Goal: Task Accomplishment & Management: Manage account settings

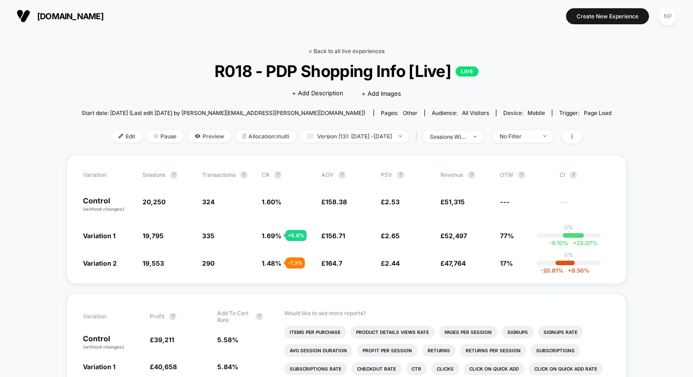
click at [325, 52] on link "< Back to all live experiences" at bounding box center [346, 51] width 76 height 7
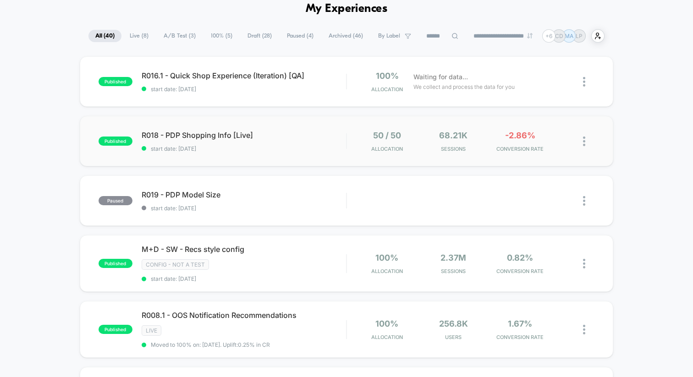
scroll to position [44, 0]
click at [320, 142] on div "R018 - PDP Shopping Info [Live] Click to edit experience details Click to edit …" at bounding box center [244, 141] width 204 height 22
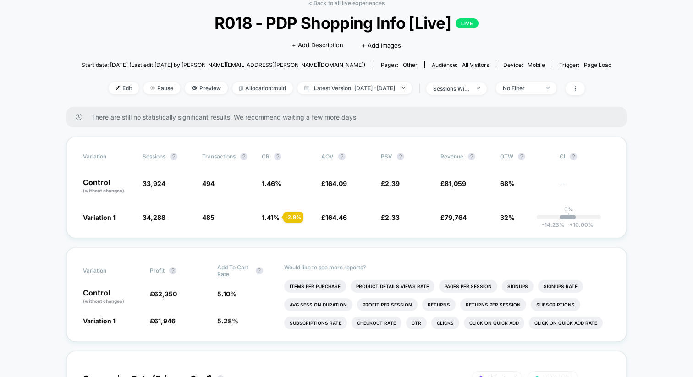
scroll to position [49, 0]
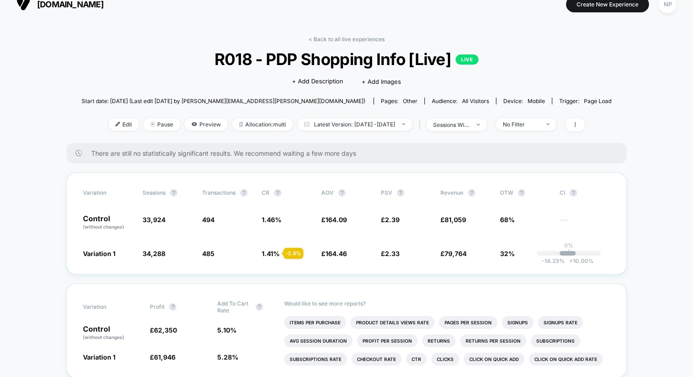
scroll to position [0, 0]
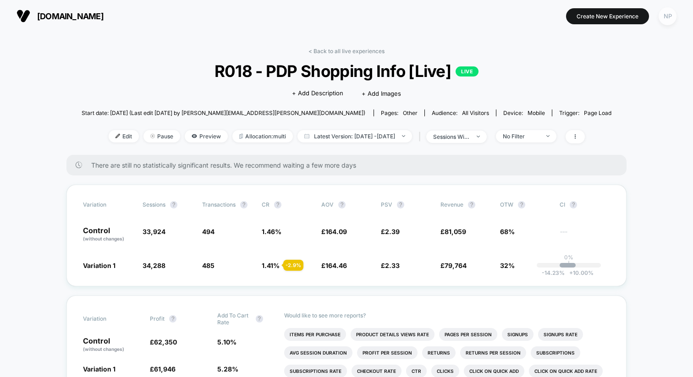
click at [670, 22] on div "NP" at bounding box center [668, 16] width 18 height 18
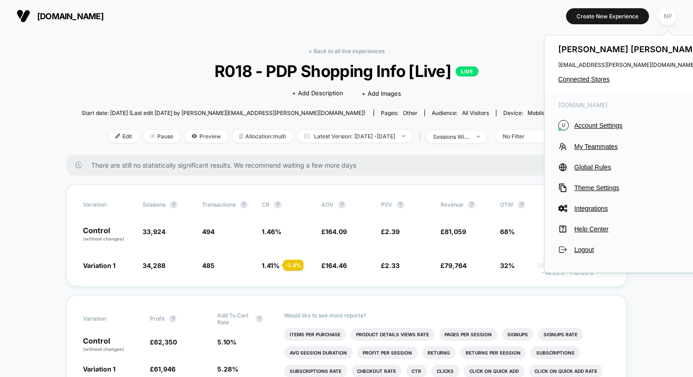
click at [577, 83] on div "[PERSON_NAME] [PERSON_NAME][EMAIL_ADDRESS][PERSON_NAME][DOMAIN_NAME] Connected …" at bounding box center [630, 63] width 172 height 57
click at [574, 81] on span "Connected Stores" at bounding box center [630, 79] width 145 height 7
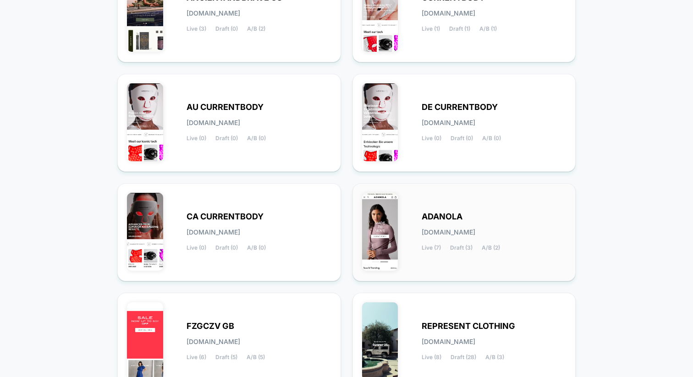
scroll to position [357, 0]
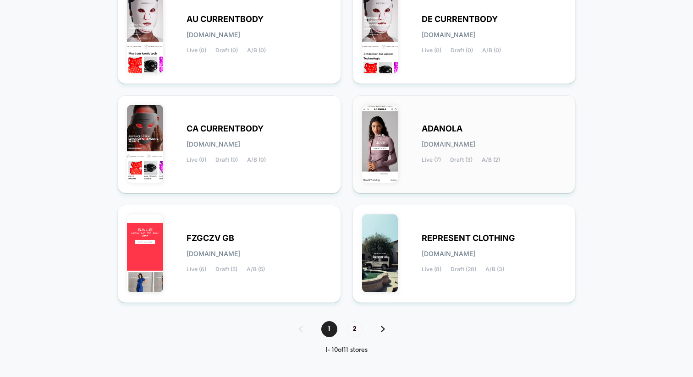
click at [411, 126] on div "ADANOLA [DOMAIN_NAME] Live (7) Draft (3) A/B (2)" at bounding box center [464, 144] width 204 height 79
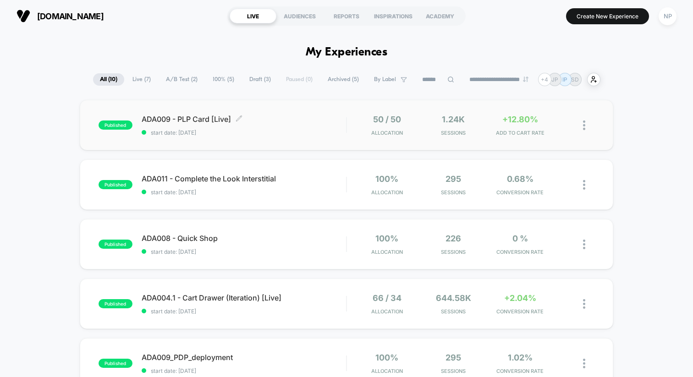
click at [290, 129] on span "start date: [DATE]" at bounding box center [244, 132] width 204 height 7
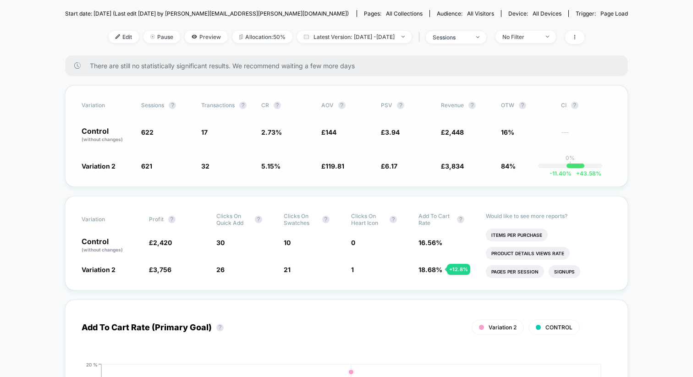
scroll to position [100, 0]
click at [469, 34] on div "sessions" at bounding box center [451, 36] width 37 height 7
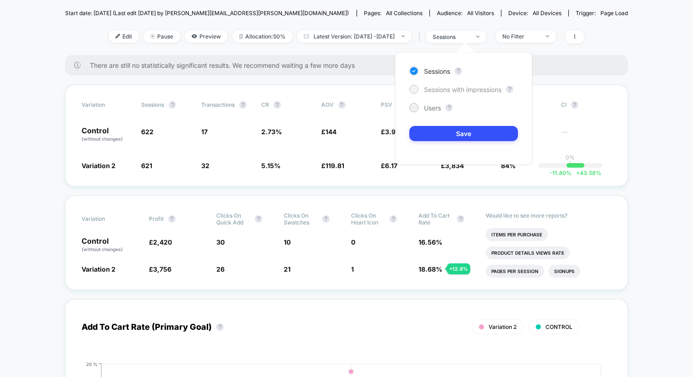
click at [453, 91] on span "Sessions with impressions" at bounding box center [462, 90] width 77 height 8
click at [449, 136] on button "Save" at bounding box center [463, 133] width 109 height 15
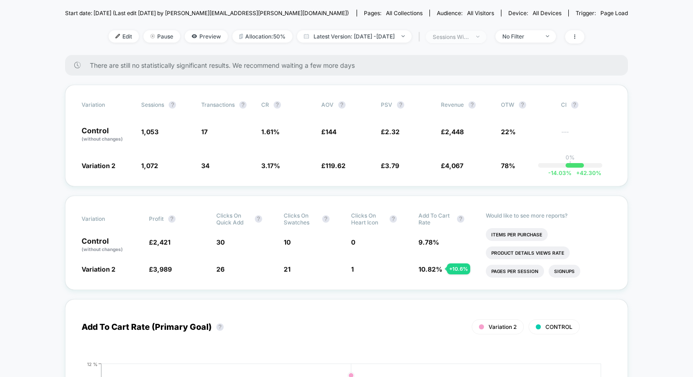
click at [465, 34] on div "sessions with impression" at bounding box center [451, 36] width 37 height 7
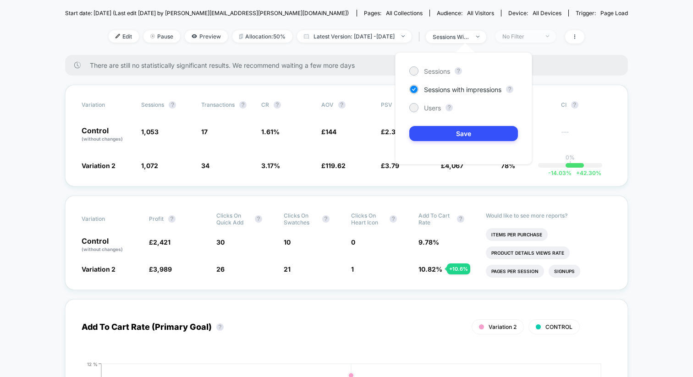
click at [525, 38] on div "No Filter" at bounding box center [520, 36] width 37 height 7
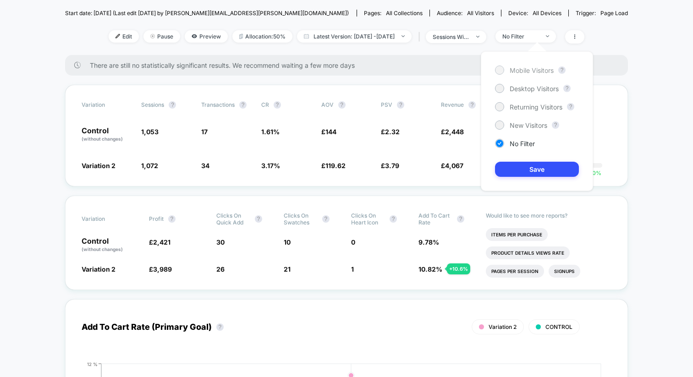
click at [529, 71] on span "Mobile Visitors" at bounding box center [532, 70] width 44 height 8
click at [516, 169] on button "Save" at bounding box center [537, 169] width 84 height 15
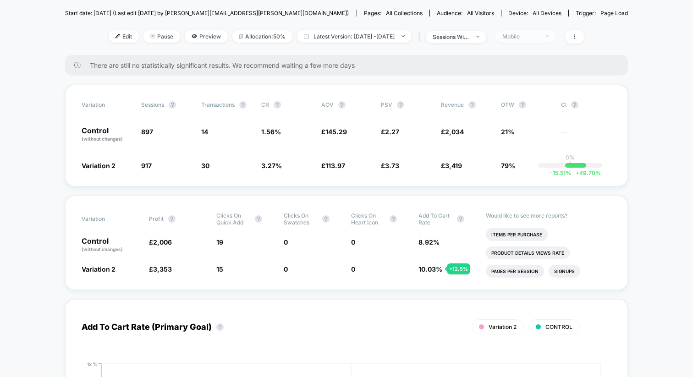
click at [527, 33] on div "Mobile" at bounding box center [520, 36] width 37 height 7
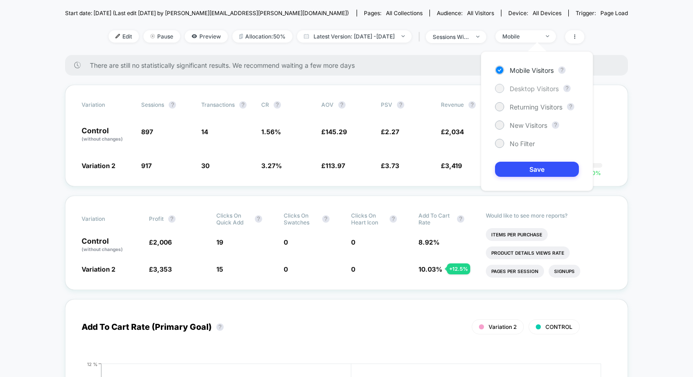
click at [527, 88] on span "Desktop Visitors" at bounding box center [534, 89] width 49 height 8
click at [526, 167] on button "Save" at bounding box center [537, 169] width 84 height 15
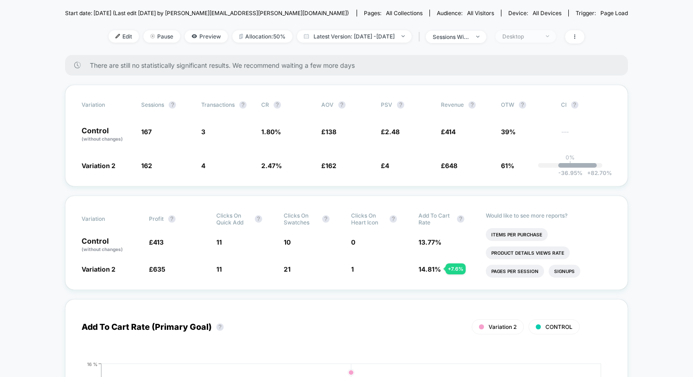
click at [539, 33] on div "Desktop" at bounding box center [520, 36] width 37 height 7
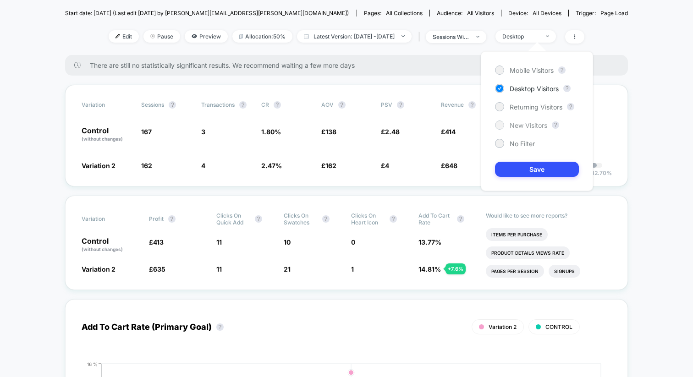
click at [532, 123] on span "New Visitors" at bounding box center [529, 125] width 38 height 8
click at [530, 166] on button "Save" at bounding box center [537, 169] width 84 height 15
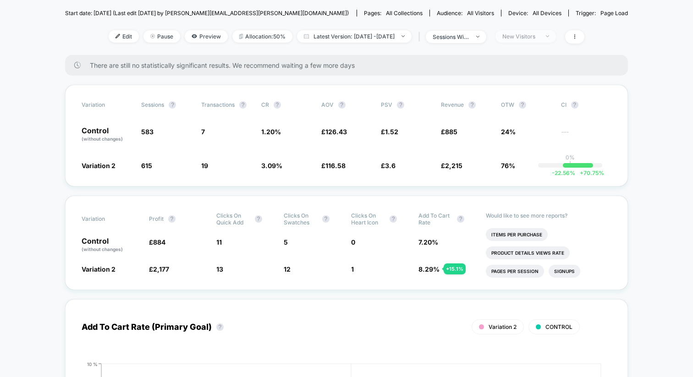
click at [533, 36] on div "New Visitors" at bounding box center [520, 36] width 37 height 7
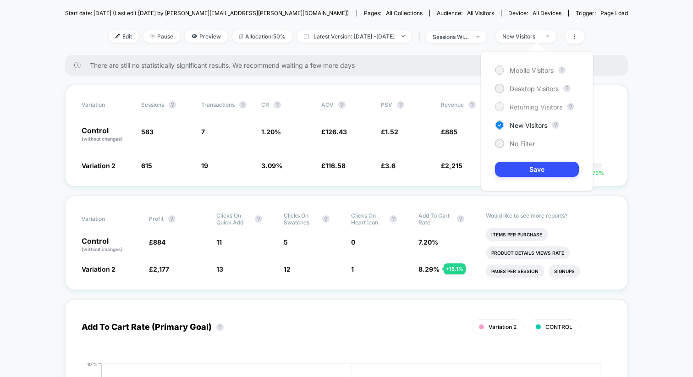
click at [533, 110] on span "Returning Visitors" at bounding box center [536, 107] width 53 height 8
click at [534, 167] on button "Save" at bounding box center [537, 169] width 84 height 15
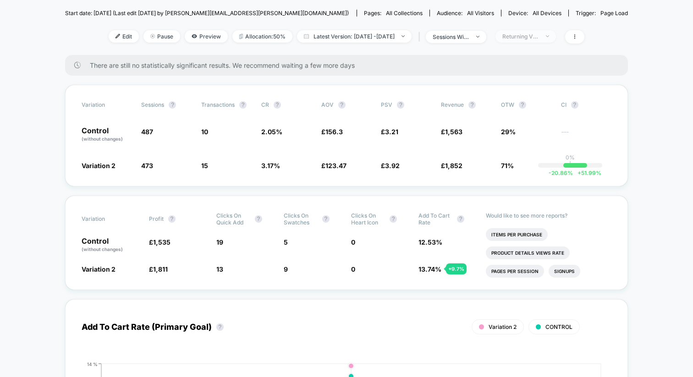
click at [529, 33] on div "Returning Visitors" at bounding box center [520, 36] width 37 height 7
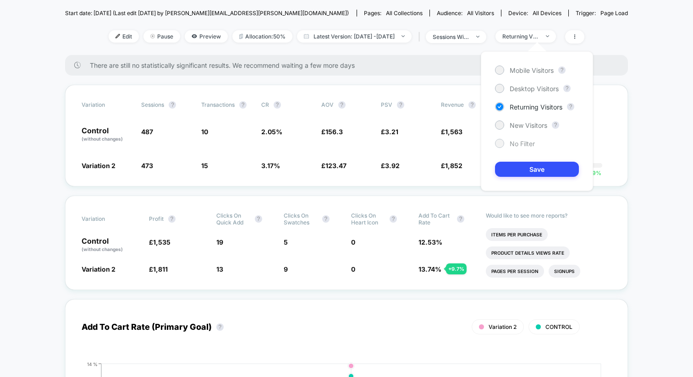
click at [524, 147] on span "No Filter" at bounding box center [522, 144] width 25 height 8
click at [528, 170] on button "Save" at bounding box center [537, 169] width 84 height 15
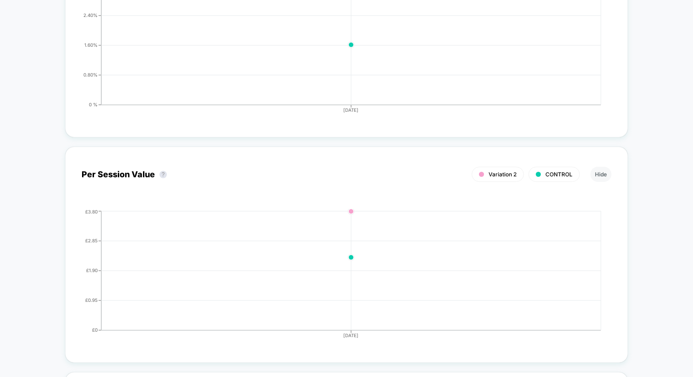
scroll to position [983, 0]
